Goal: Task Accomplishment & Management: Manage account settings

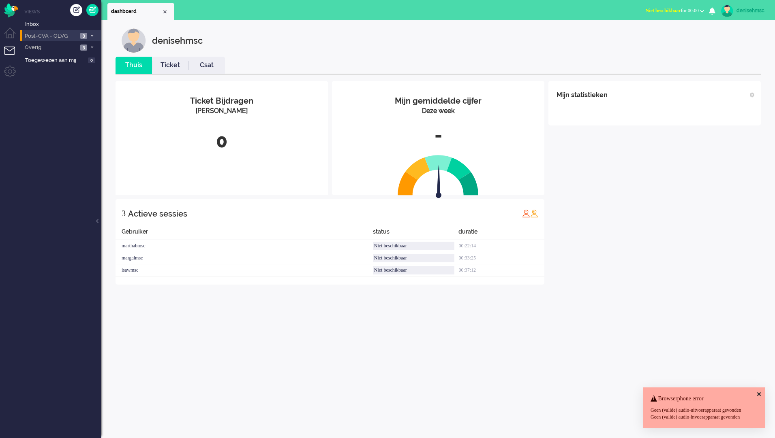
click at [75, 34] on span "Post-CVA - OLVG" at bounding box center [51, 36] width 54 height 8
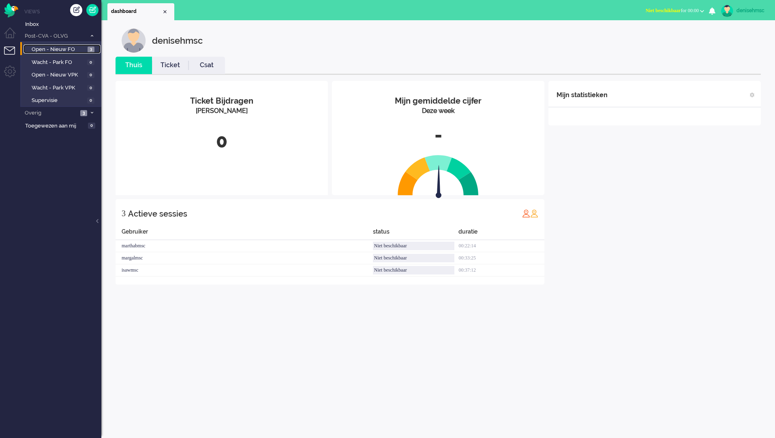
click at [84, 52] on span "Open - Nieuw FO" at bounding box center [59, 50] width 54 height 8
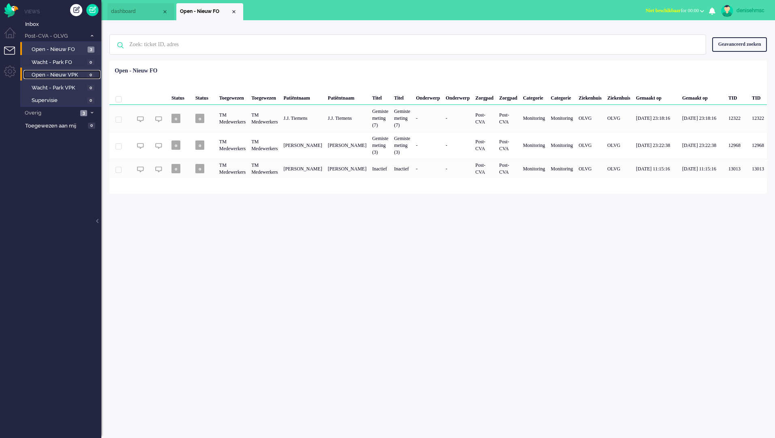
click at [80, 75] on span "Open - Nieuw VPK" at bounding box center [58, 75] width 53 height 8
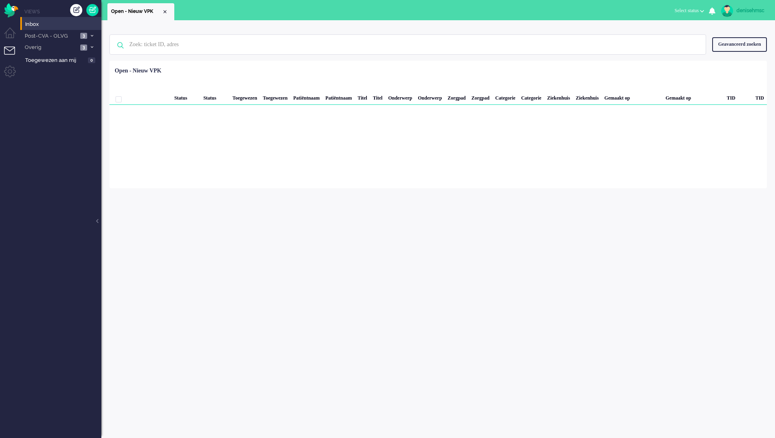
click at [83, 37] on span "3" at bounding box center [83, 36] width 7 height 6
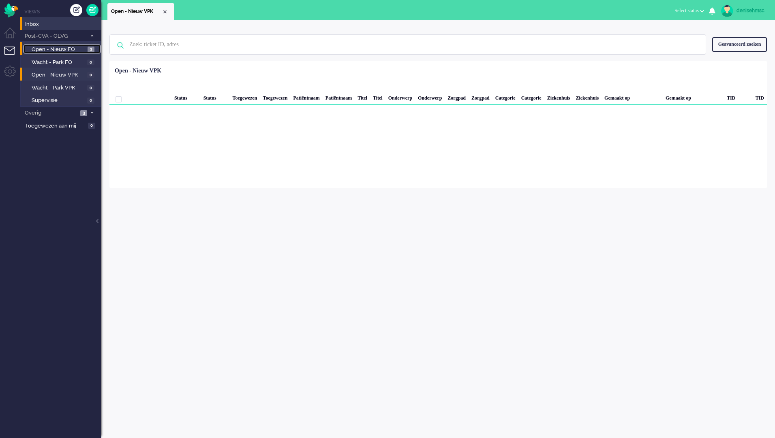
click at [90, 49] on span "3" at bounding box center [91, 50] width 7 height 6
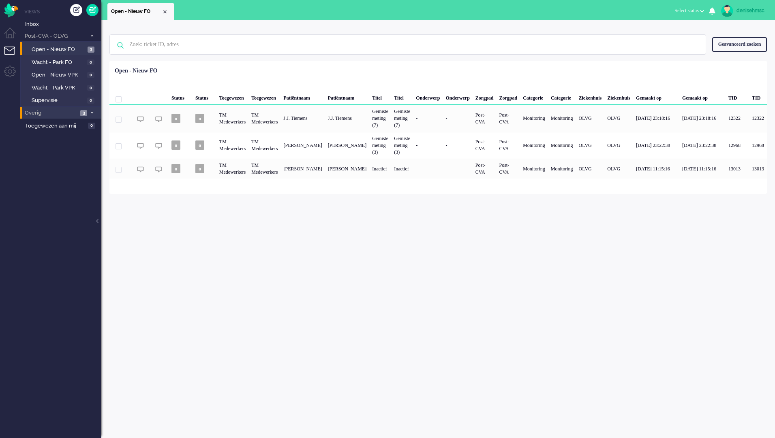
click at [73, 118] on li "Overig 3" at bounding box center [60, 113] width 81 height 12
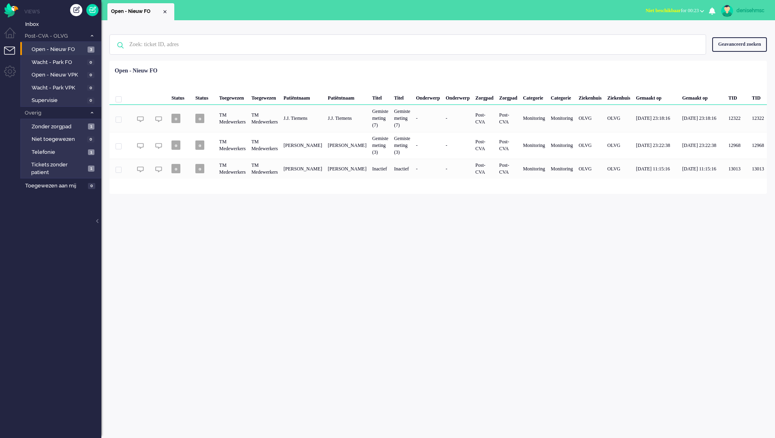
click at [70, 43] on li "Open - Nieuw FO 3" at bounding box center [60, 48] width 80 height 13
click at [64, 51] on span "Open - Nieuw FO" at bounding box center [59, 50] width 54 height 8
click at [78, 47] on span "Open - Nieuw FO" at bounding box center [59, 50] width 54 height 8
